Goal: Task Accomplishment & Management: Use online tool/utility

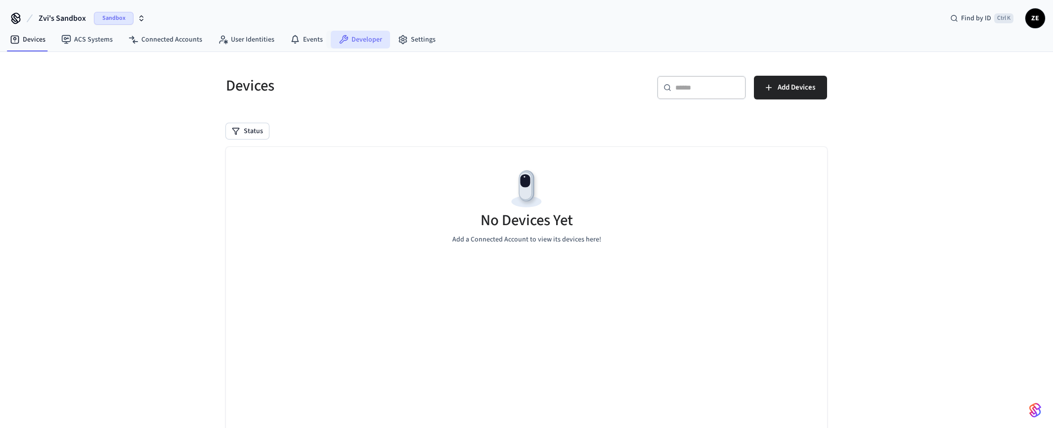
click at [346, 39] on link "Developer" at bounding box center [360, 40] width 59 height 18
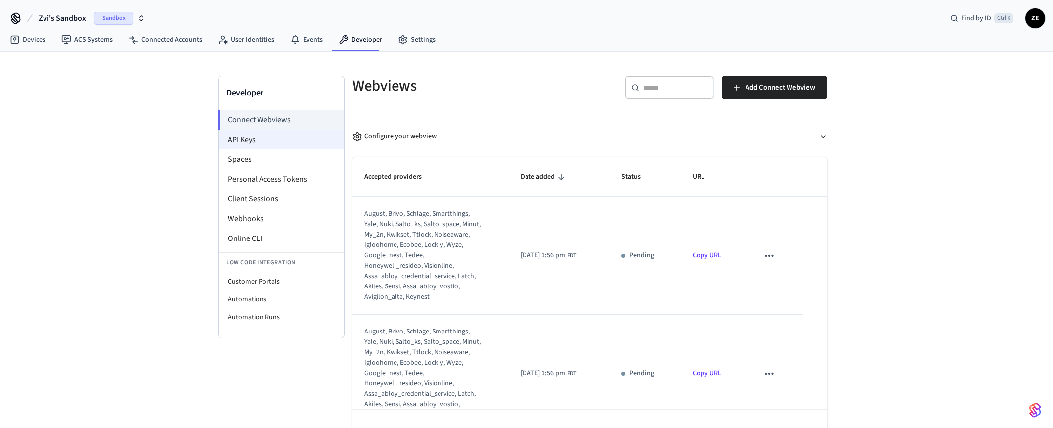
click at [246, 138] on li "API Keys" at bounding box center [282, 140] width 126 height 20
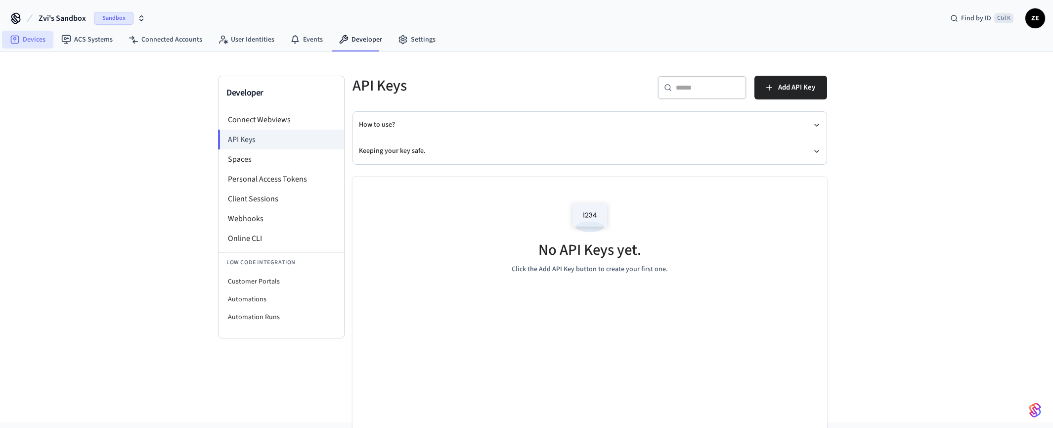
click at [19, 41] on icon at bounding box center [15, 40] width 8 height 8
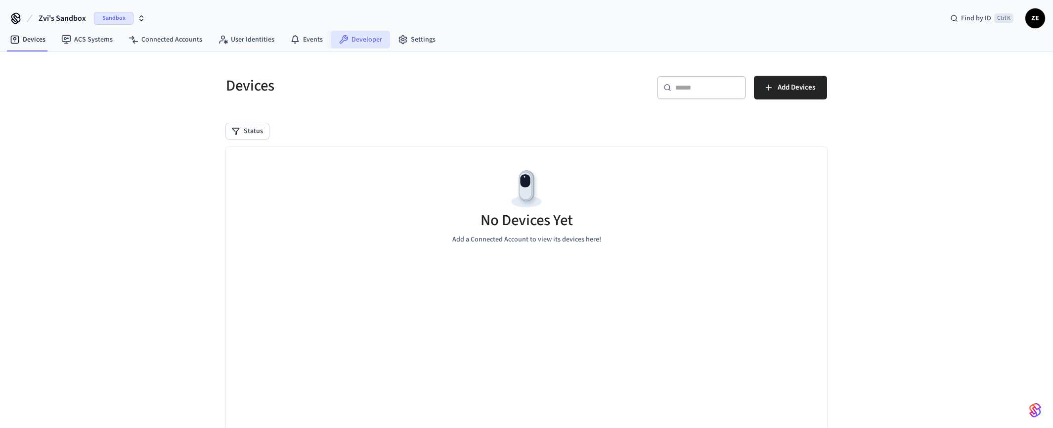
click at [355, 38] on link "Developer" at bounding box center [360, 40] width 59 height 18
click at [355, 41] on link "Developer" at bounding box center [360, 40] width 59 height 18
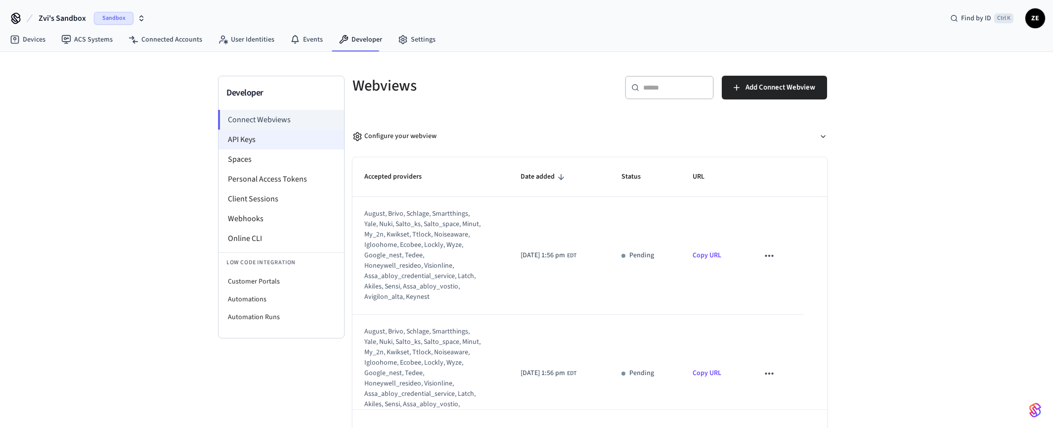
click at [247, 140] on li "API Keys" at bounding box center [282, 140] width 126 height 20
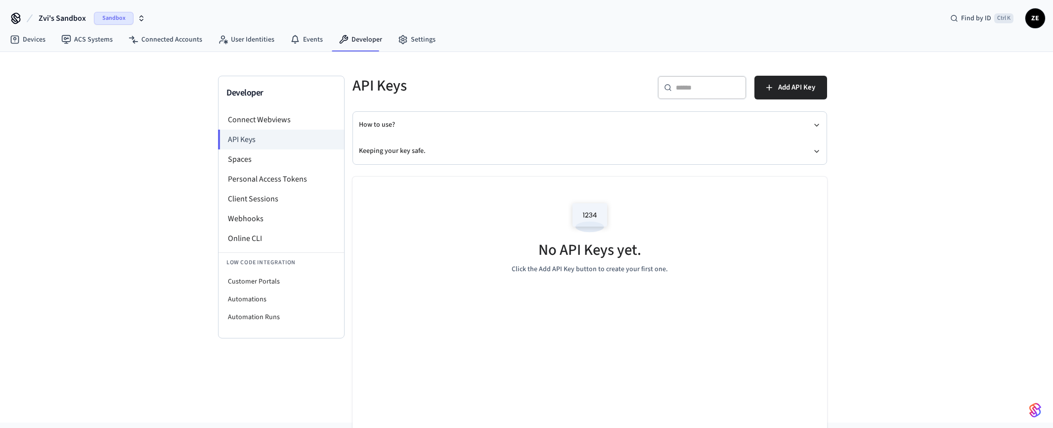
click at [584, 215] on img at bounding box center [590, 217] width 45 height 42
click at [588, 214] on img at bounding box center [590, 217] width 45 height 42
click at [597, 214] on img at bounding box center [590, 217] width 45 height 42
click at [818, 124] on icon "button" at bounding box center [817, 125] width 8 height 8
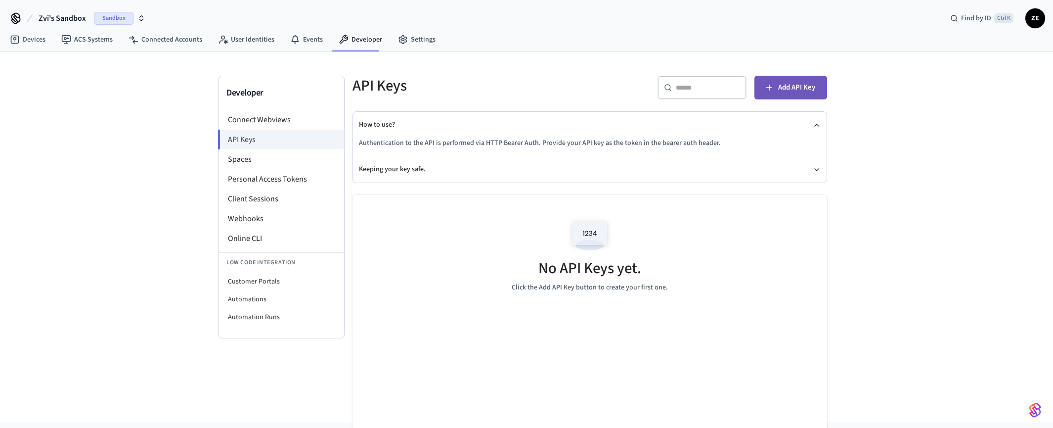
click at [789, 89] on span "Add API Key" at bounding box center [796, 87] width 37 height 13
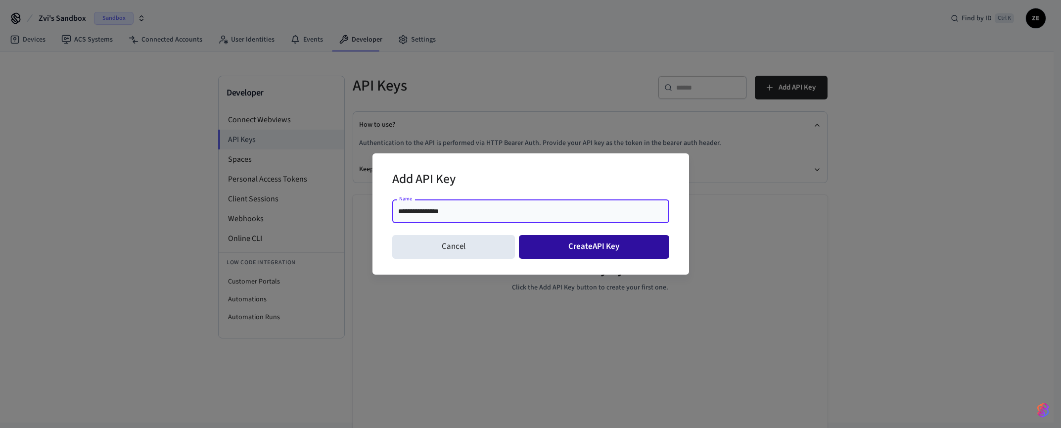
type input "**********"
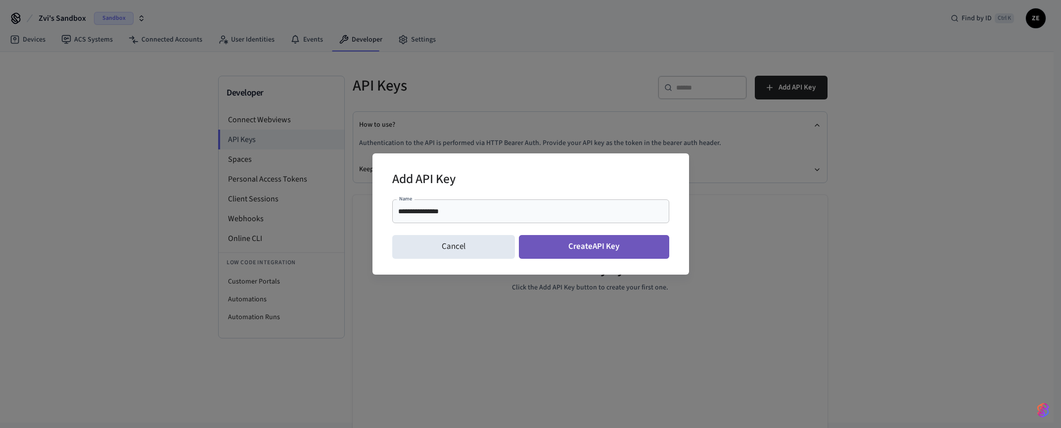
click at [594, 243] on button "Create API Key" at bounding box center [594, 247] width 150 height 24
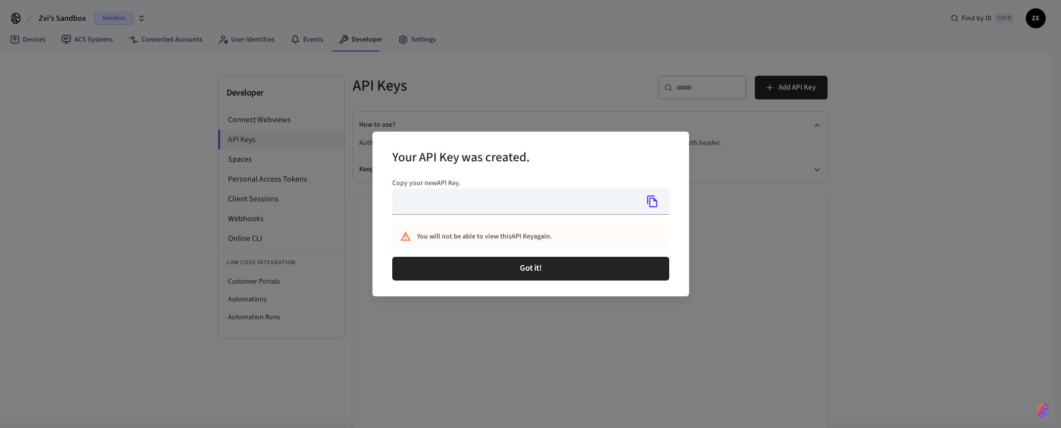
type input "**********"
click at [653, 201] on icon "Copy" at bounding box center [652, 201] width 13 height 13
drag, startPoint x: 558, startPoint y: 197, endPoint x: 394, endPoint y: 193, distance: 164.7
click at [394, 193] on input "**********" at bounding box center [515, 201] width 246 height 26
click at [653, 201] on icon "Copy" at bounding box center [652, 201] width 13 height 13
